Goal: Find contact information: Find contact information

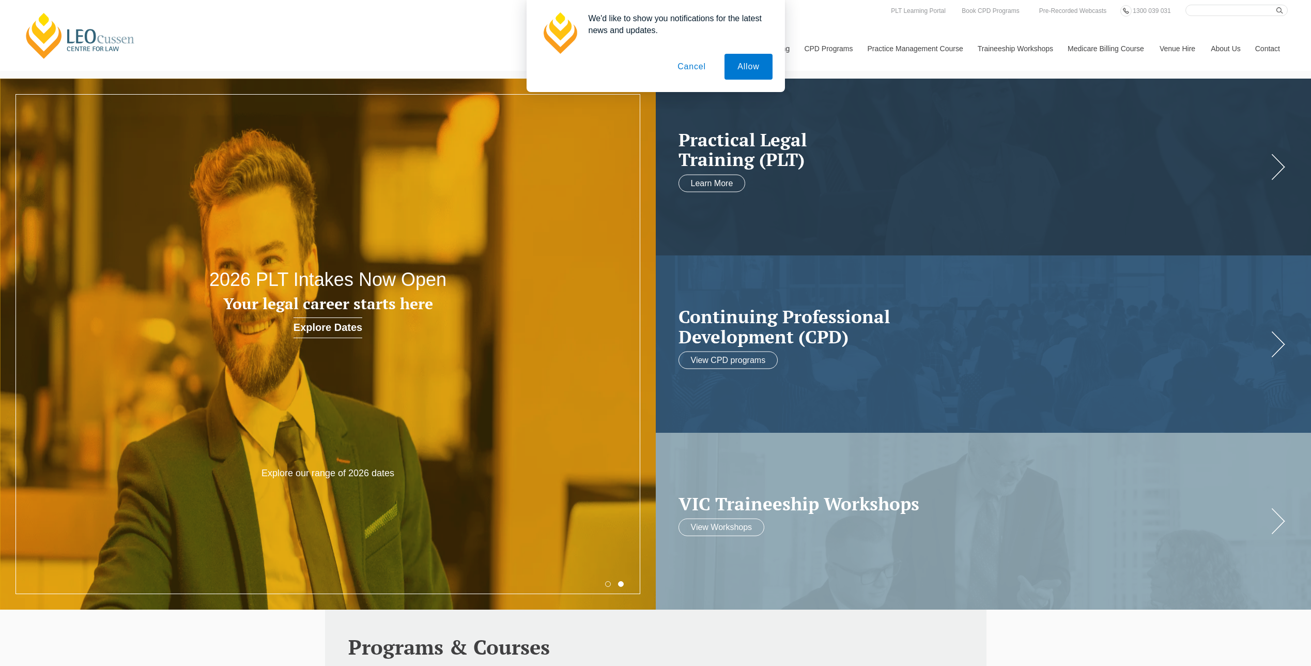
click at [690, 68] on button "Cancel" at bounding box center [691, 67] width 54 height 26
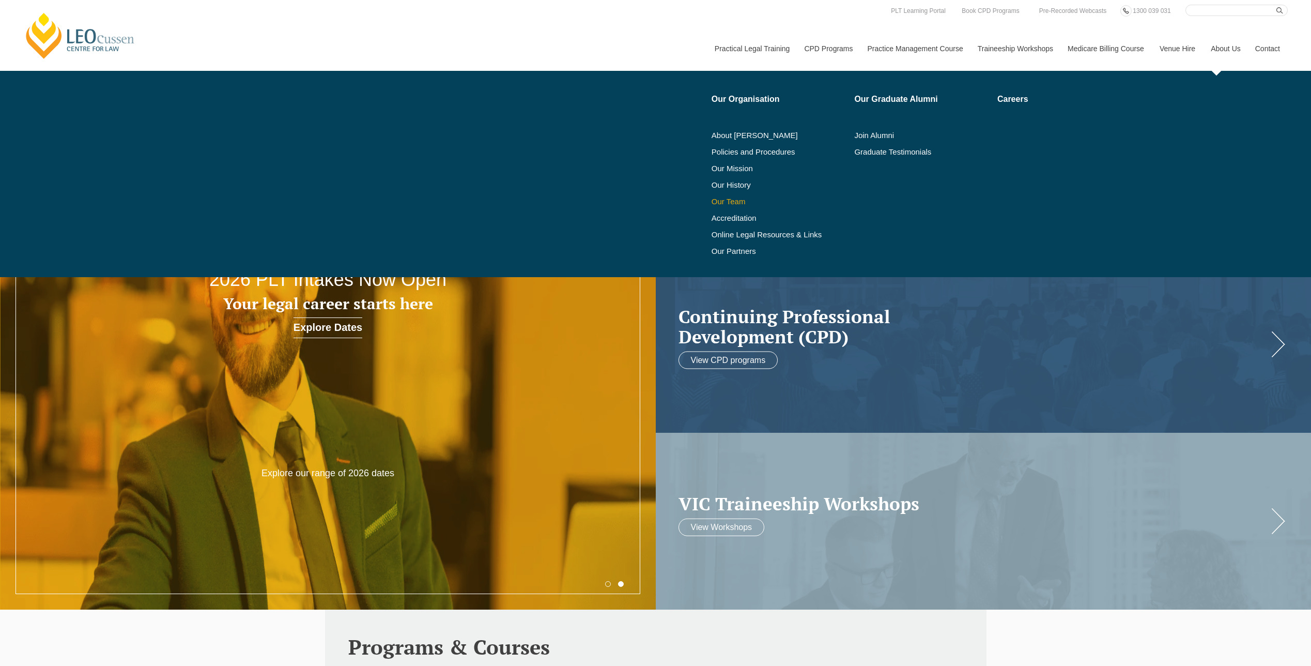
click at [726, 200] on link "Our Team" at bounding box center [779, 201] width 136 height 8
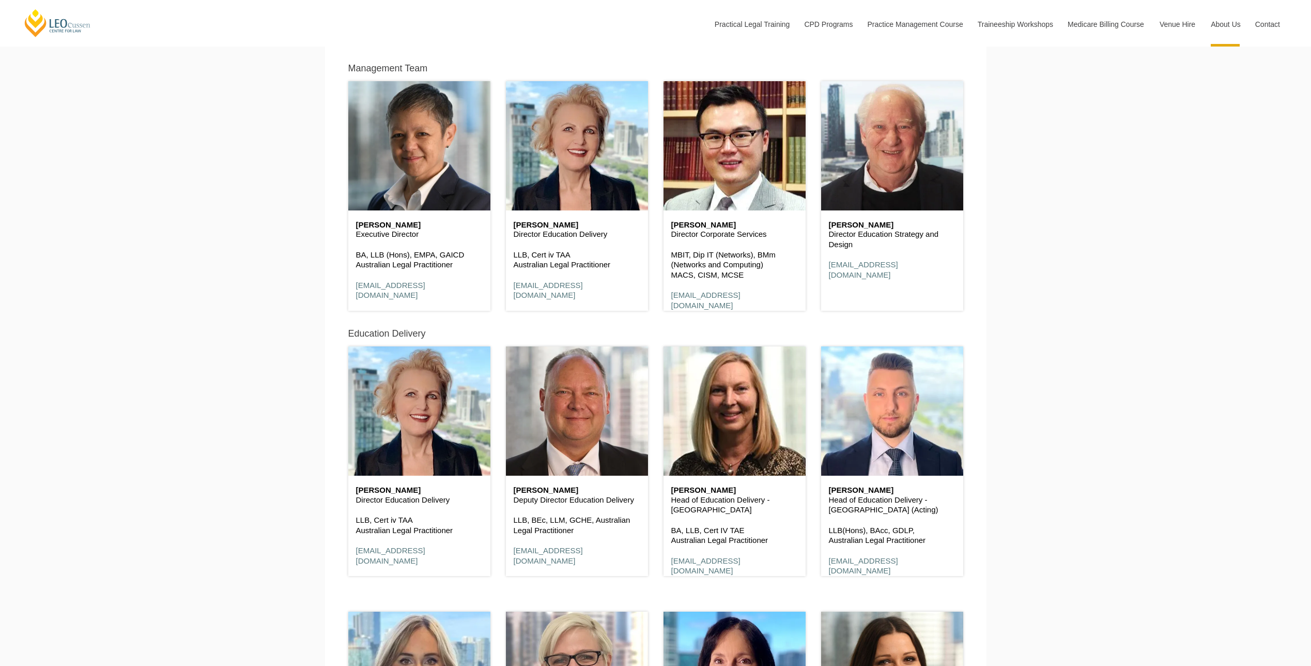
scroll to position [672, 0]
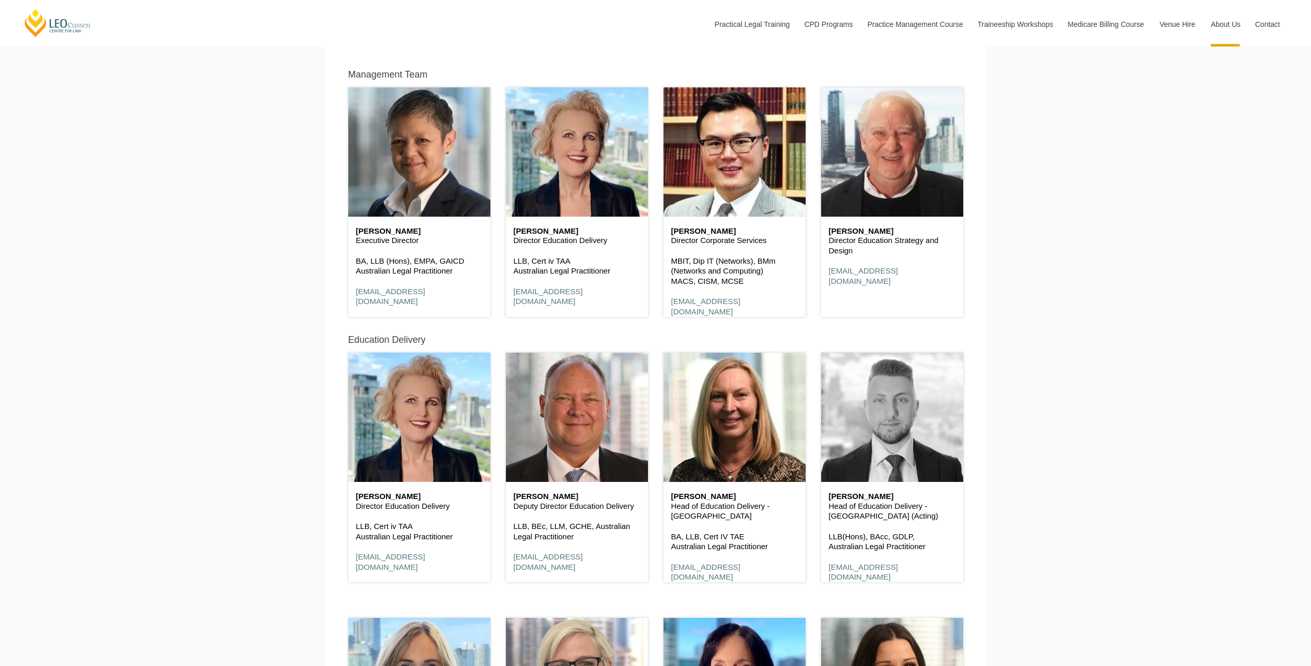
click at [891, 430] on header at bounding box center [892, 416] width 142 height 129
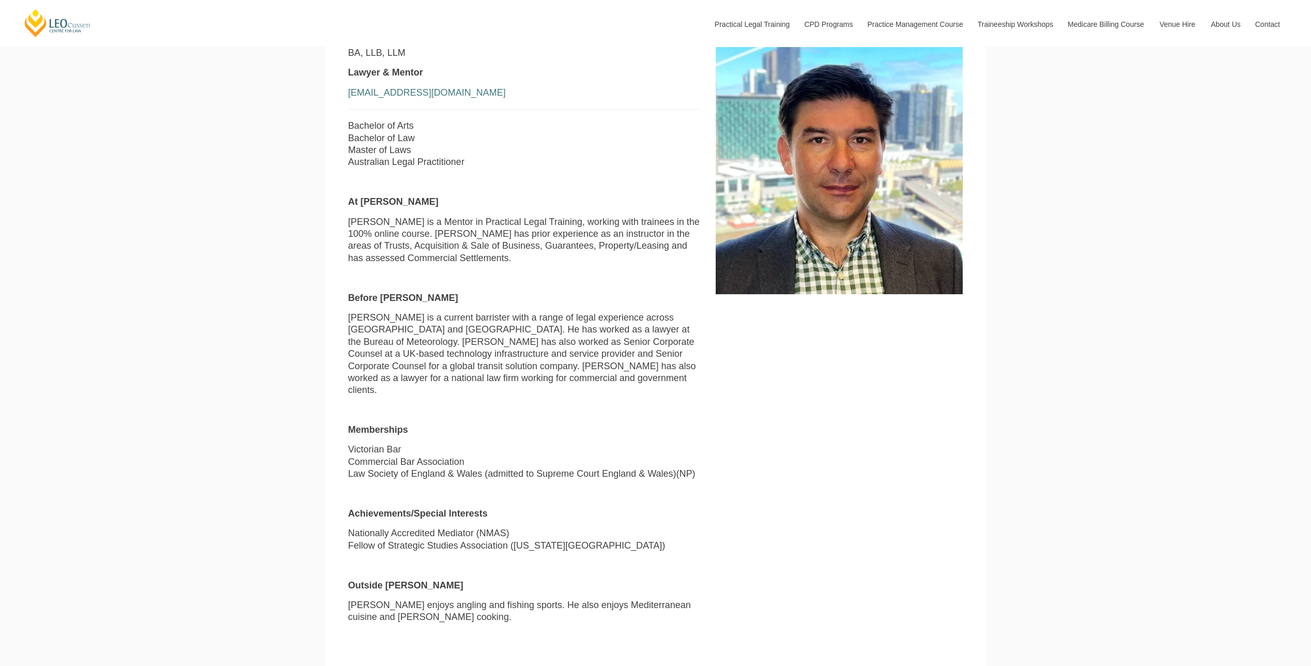
scroll to position [465, 0]
